Goal: Communication & Community: Connect with others

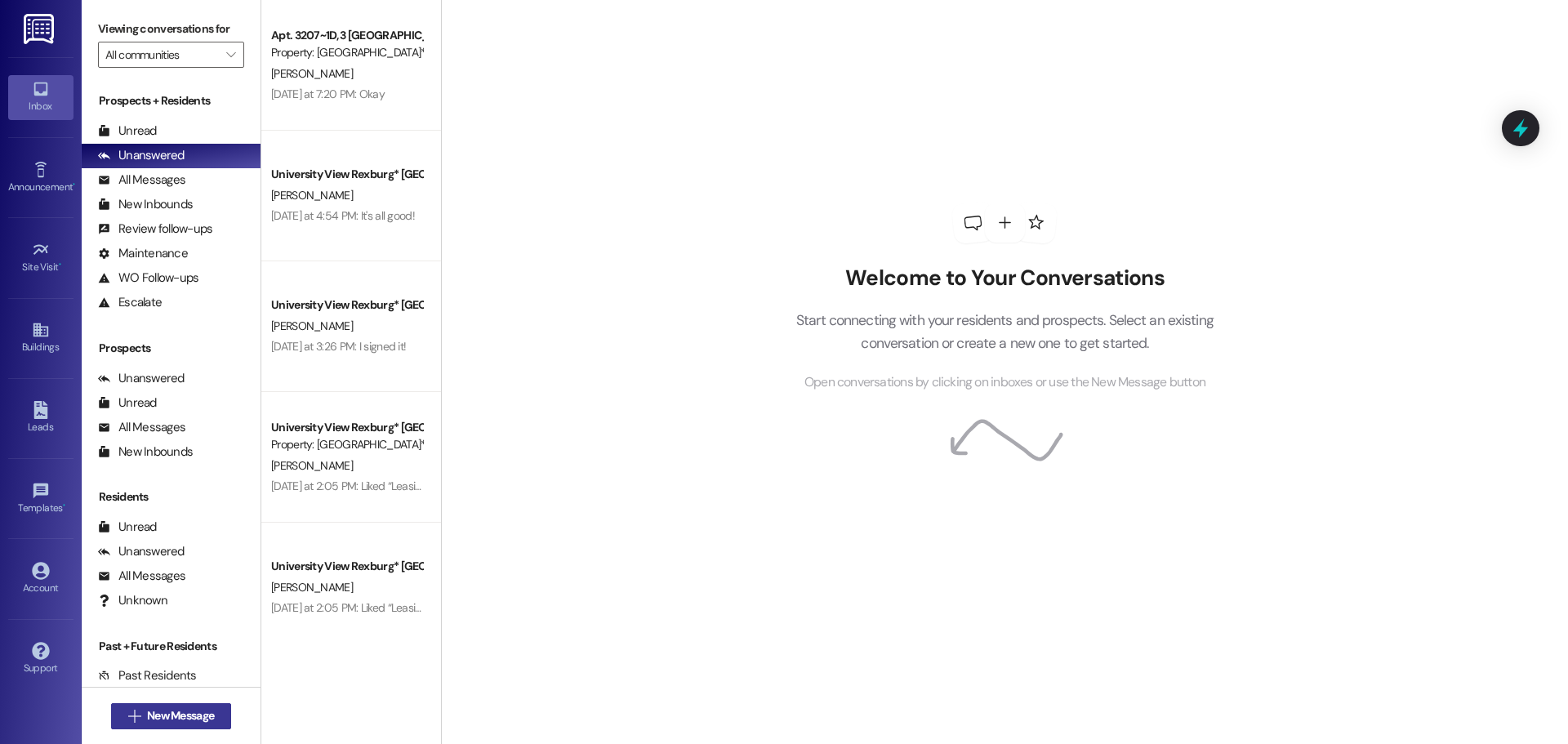
click at [128, 715] on icon "" at bounding box center [134, 716] width 12 height 13
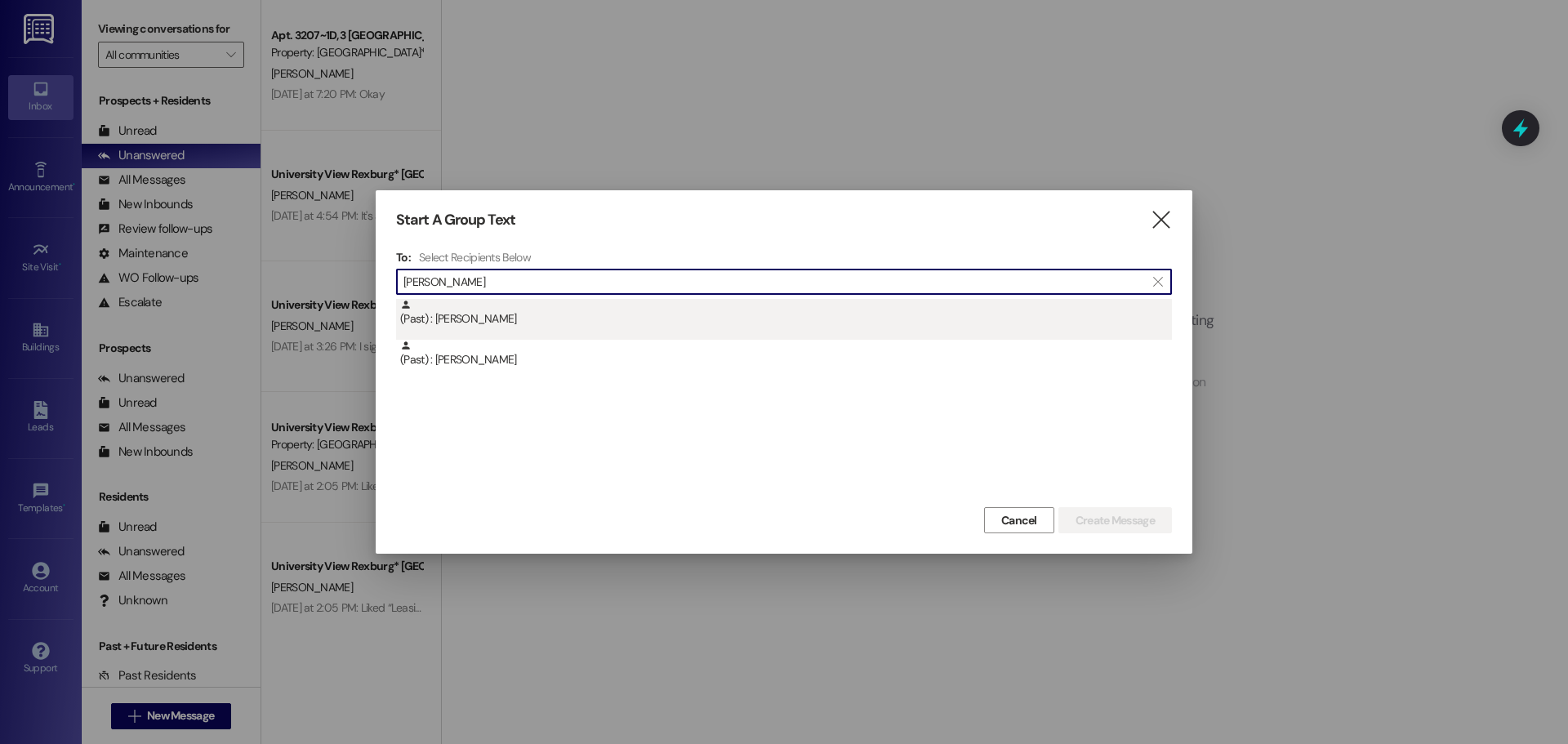
type input "[PERSON_NAME]"
click at [506, 312] on div "(Past) : [PERSON_NAME]" at bounding box center [785, 313] width 772 height 29
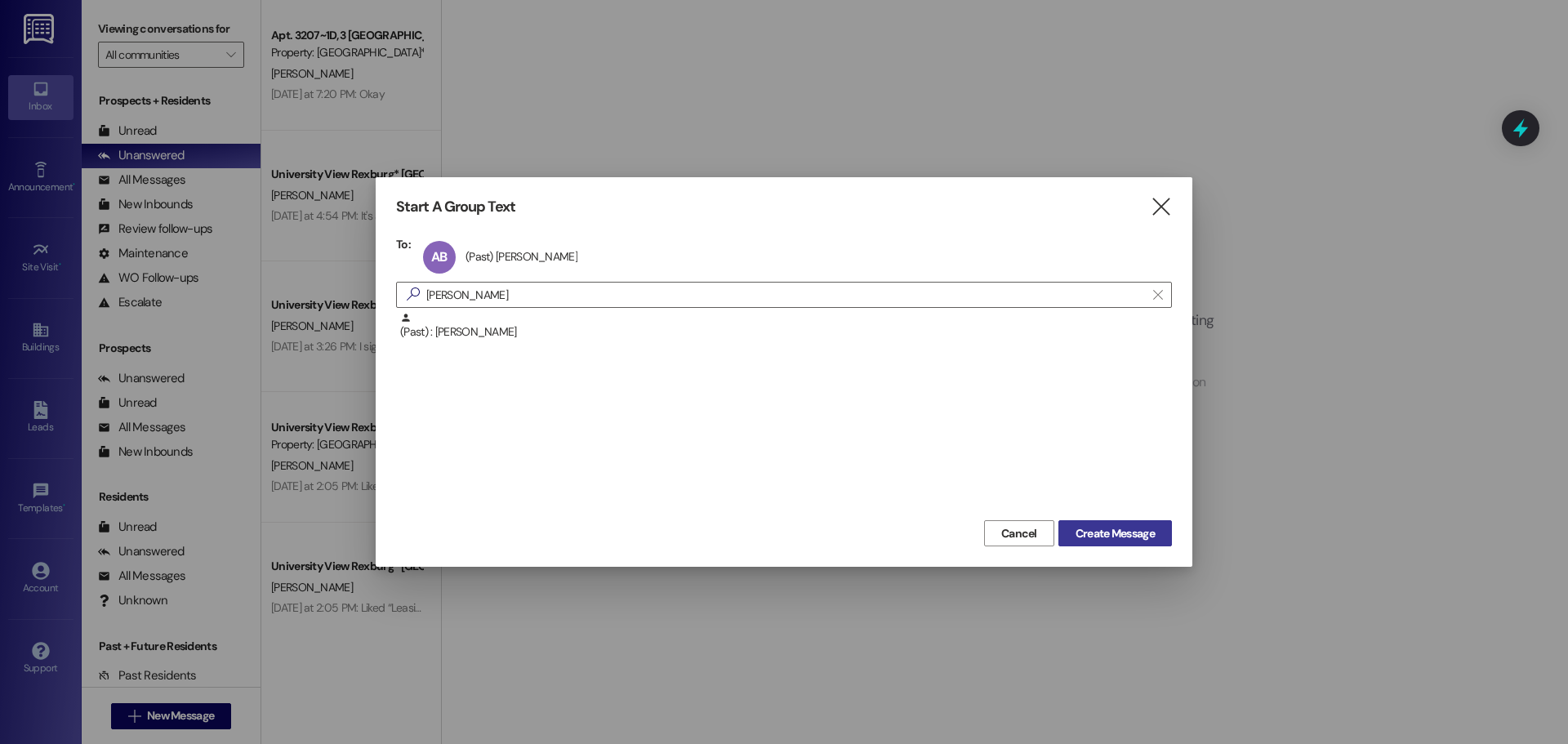
click at [1100, 527] on span "Create Message" at bounding box center [1115, 533] width 79 height 17
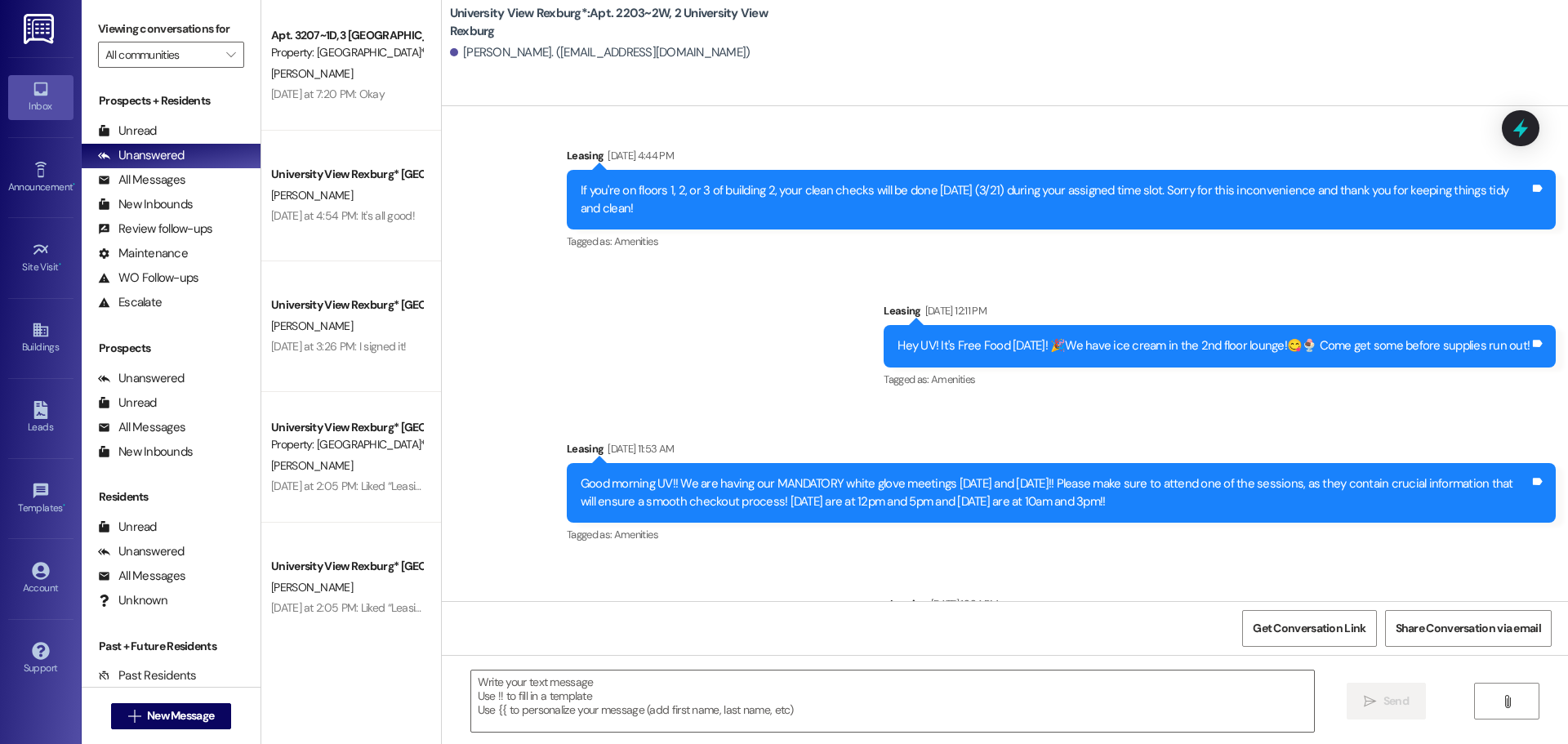
scroll to position [50342, 0]
